Goal: Information Seeking & Learning: Learn about a topic

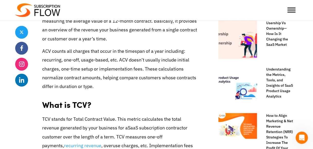
scroll to position [285, 0]
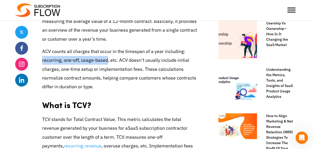
drag, startPoint x: 42, startPoint y: 60, endPoint x: 106, endPoint y: 61, distance: 64.6
click at [106, 61] on span "ACV counts all charges that occur in the timespan of a year including: recurrin…" at bounding box center [119, 68] width 154 height 41
copy span "recurring, one-off, usage-based"
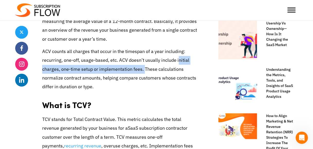
drag, startPoint x: 178, startPoint y: 60, endPoint x: 142, endPoint y: 69, distance: 37.6
click at [142, 69] on span "ACV counts all charges that occur in the timespan of a year including: recurrin…" at bounding box center [119, 68] width 154 height 41
copy span "nitial charges, one-time setup or implementation fees."
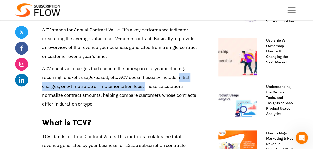
scroll to position [266, 0]
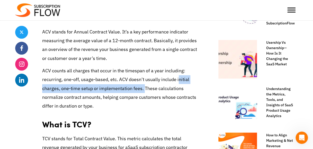
drag, startPoint x: 79, startPoint y: 40, endPoint x: 110, endPoint y: 57, distance: 35.8
click at [110, 57] on p "ACV stands for Annual Contract Value. It’s a key performance indicator measurin…" at bounding box center [120, 45] width 156 height 35
copy span "rage value of a 12-month contract. Basically, it provides an overview of the re…"
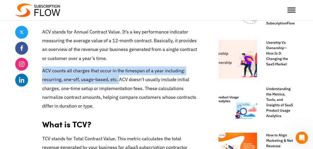
drag, startPoint x: 42, startPoint y: 70, endPoint x: 117, endPoint y: 80, distance: 76.1
click at [117, 80] on span "ACV counts all charges that occur in the timespan of a year including: recurrin…" at bounding box center [119, 88] width 154 height 41
copy span "ACV counts all charges that occur in the timespan of a year including: recurrin…"
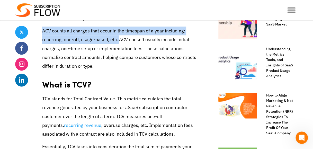
scroll to position [305, 0]
drag, startPoint x: 117, startPoint y: 98, endPoint x: 151, endPoint y: 135, distance: 49.9
click at [151, 135] on p "TCV stands for Total Contract Value. This metric calculates the total revenue g…" at bounding box center [120, 117] width 156 height 44
copy p "This metric calculates the total revenue generated by your business for a SaaS …"
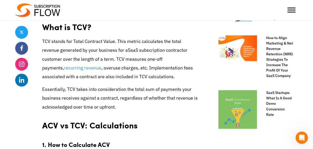
scroll to position [371, 0]
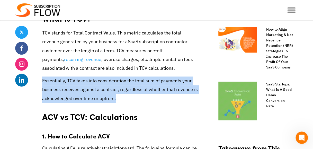
drag, startPoint x: 43, startPoint y: 80, endPoint x: 117, endPoint y: 100, distance: 77.3
click at [117, 100] on p "Essentially, TCV takes into consideration the total sum of payments your busine…" at bounding box center [120, 89] width 156 height 27
copy span "Essentially, TCV takes into consideration the total sum of payments your busine…"
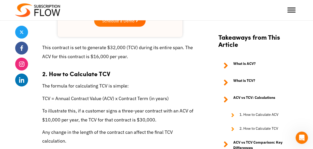
scroll to position [752, 0]
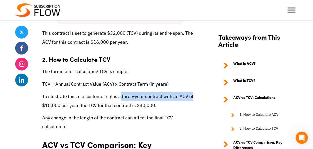
drag, startPoint x: 119, startPoint y: 97, endPoint x: 191, endPoint y: 91, distance: 72.8
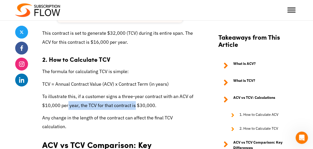
drag, startPoint x: 66, startPoint y: 110, endPoint x: 134, endPoint y: 107, distance: 68.3
click at [134, 107] on p "To illustrate this, if a customer signs a three-year contract with an ACV of $1…" at bounding box center [120, 101] width 156 height 18
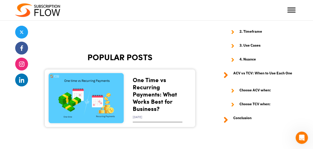
scroll to position [1617, 0]
